Goal: Task Accomplishment & Management: Complete application form

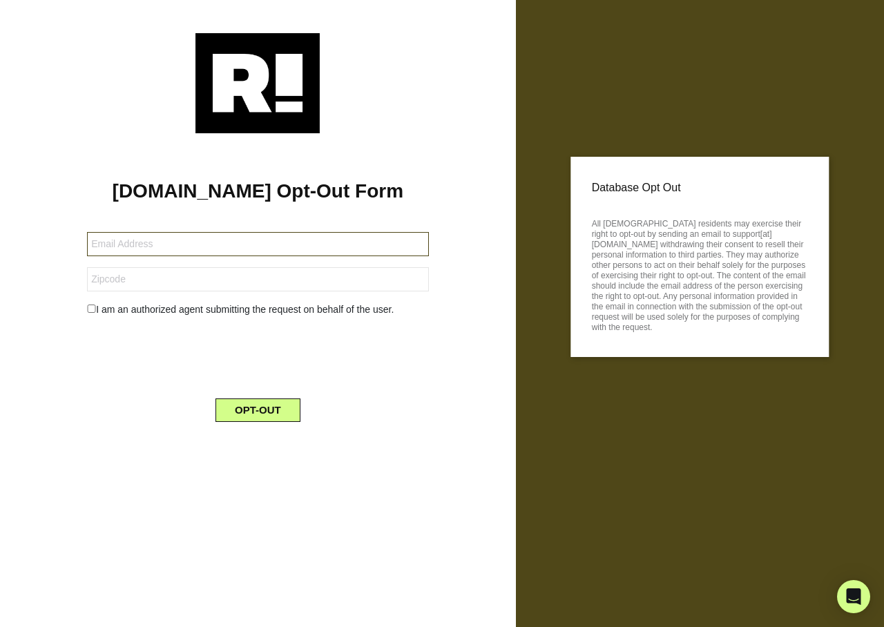
type input "meaghanbeverage@yahoo.com"
type input "14075"
type input "[EMAIL_ADDRESS][DOMAIN_NAME]"
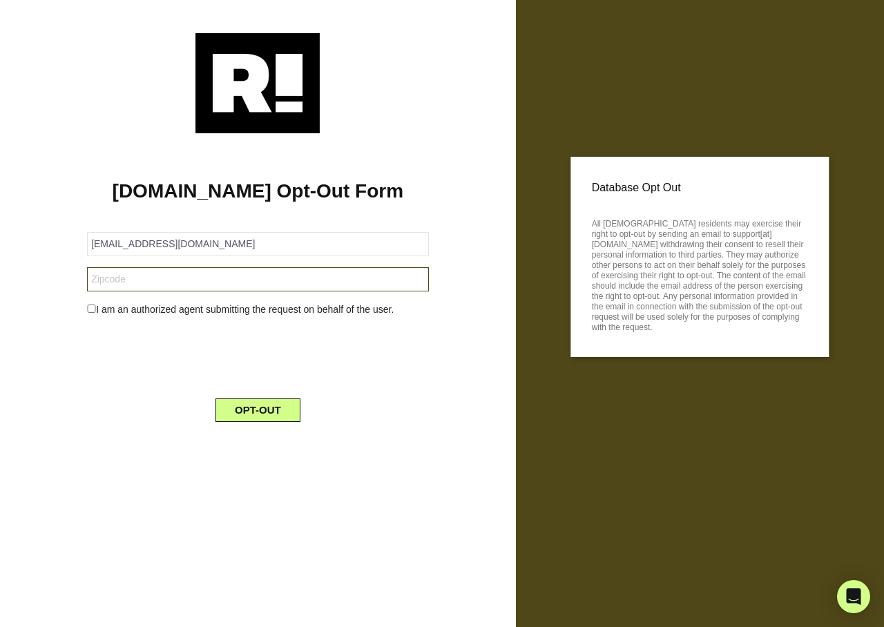
type input "73003"
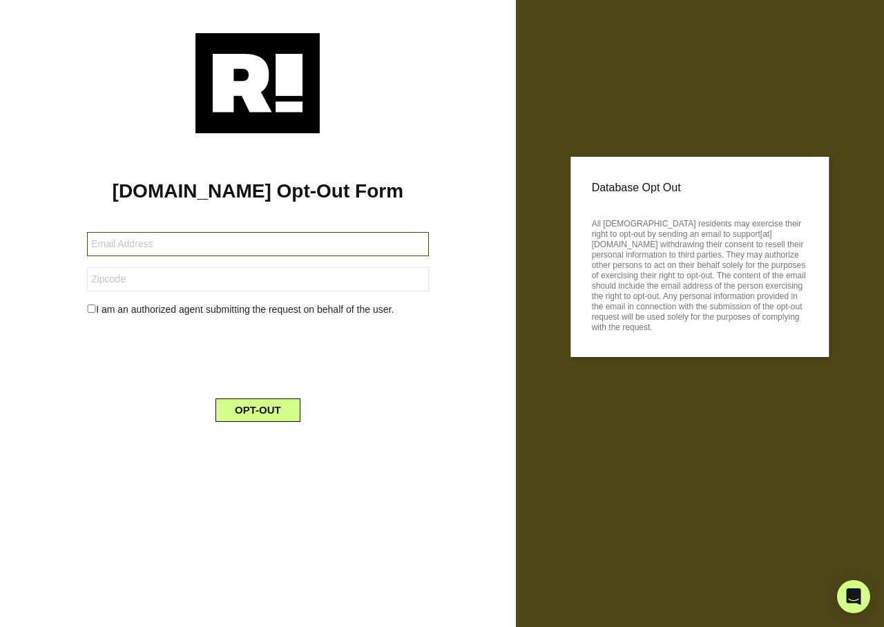
type input "[EMAIL_ADDRESS][DOMAIN_NAME]"
type input "10024"
